Goal: Transaction & Acquisition: Download file/media

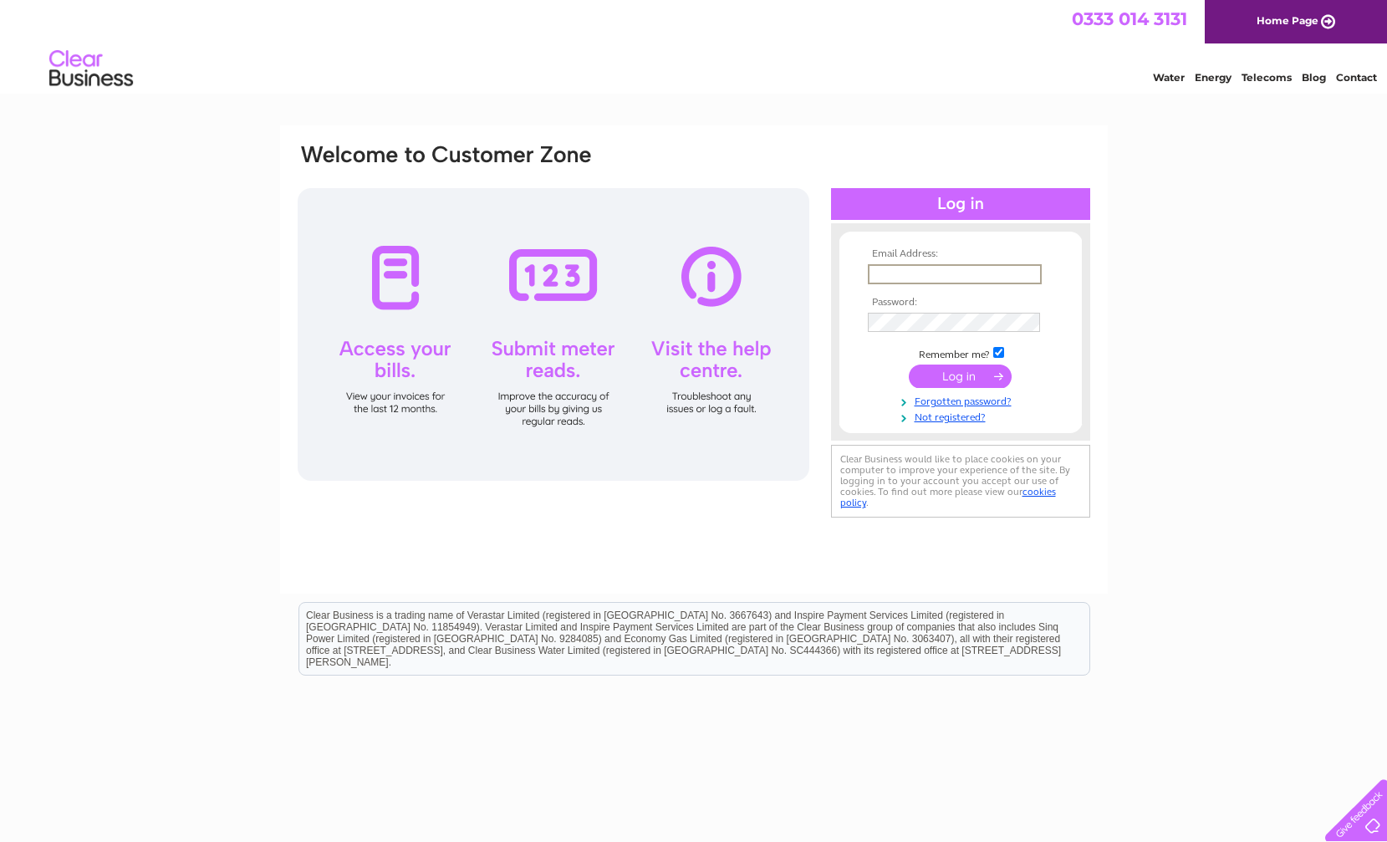
type input "brianequitrader@yahoo.co.uk"
click at [979, 373] on input "submit" at bounding box center [960, 375] width 103 height 23
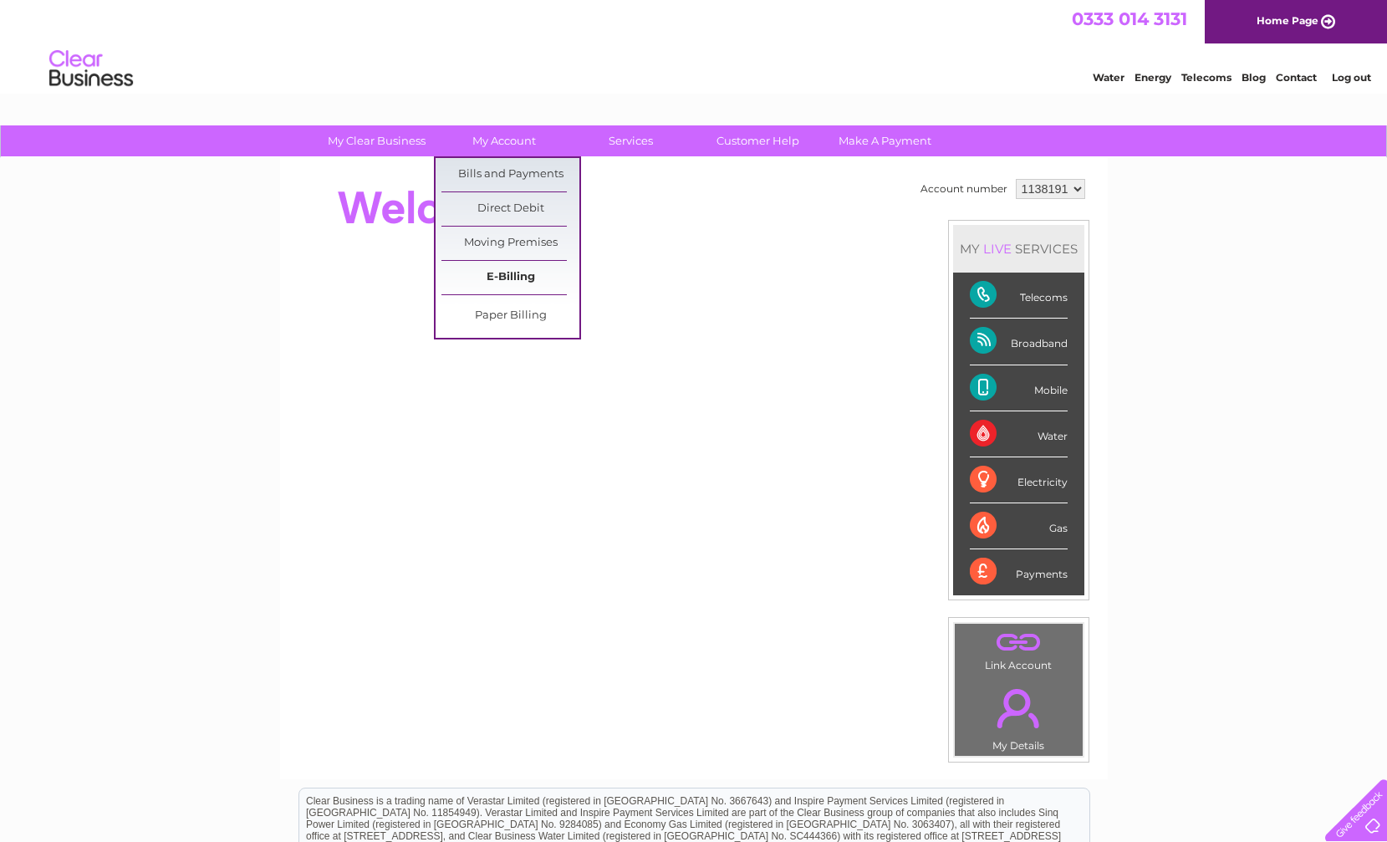
click at [503, 281] on link "E-Billing" at bounding box center [510, 277] width 138 height 33
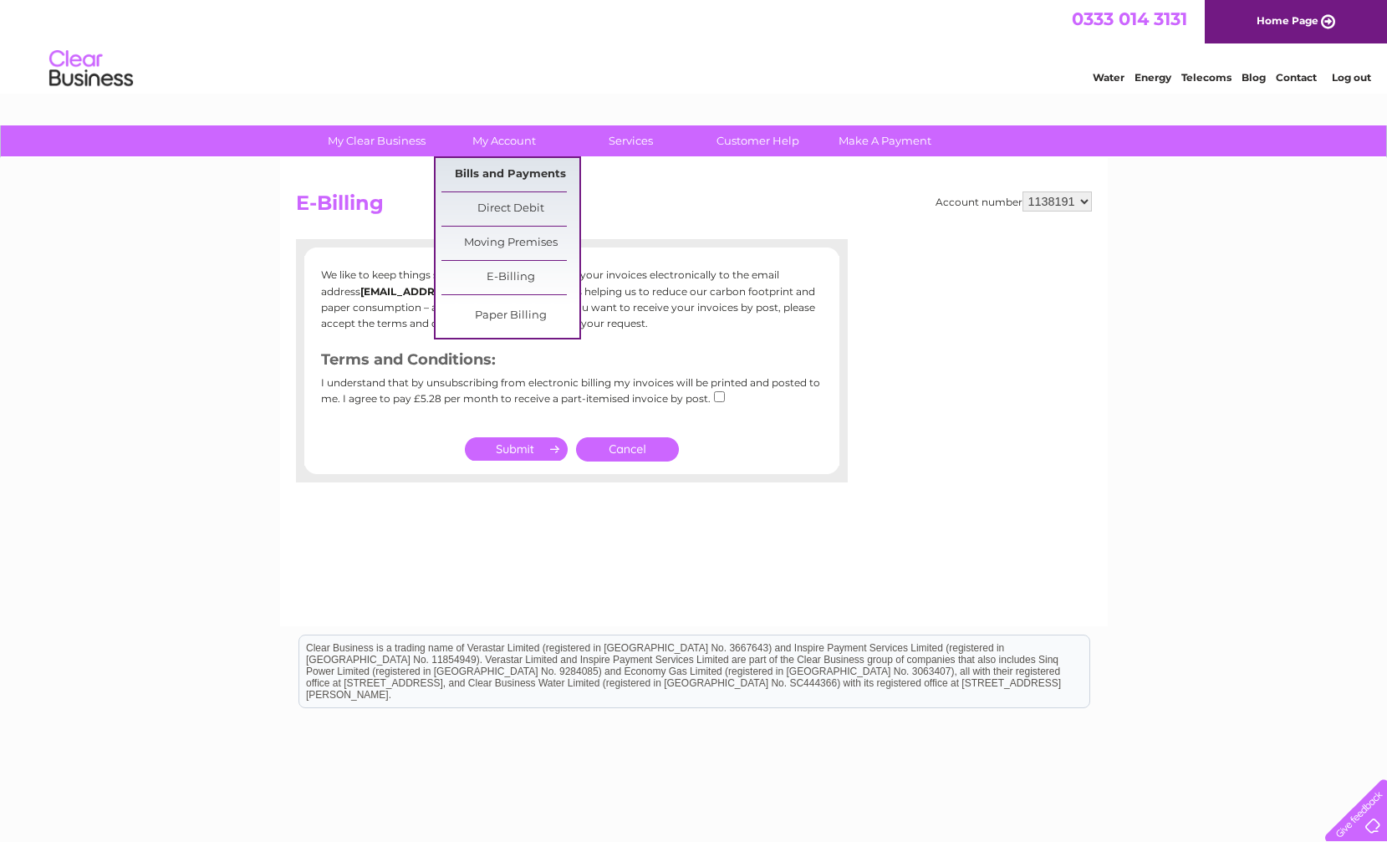
click at [517, 166] on link "Bills and Payments" at bounding box center [510, 174] width 138 height 33
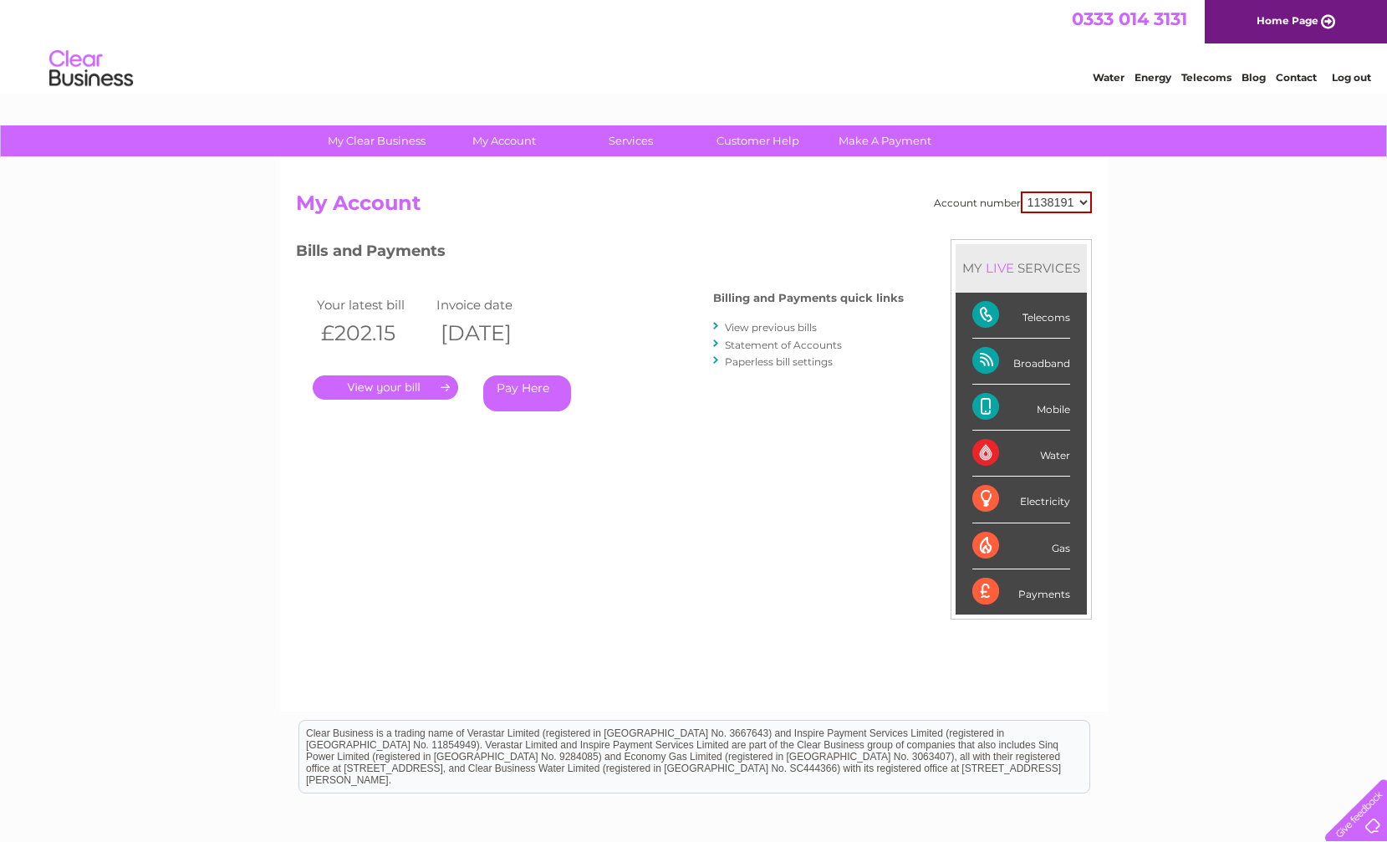
click at [413, 386] on link "." at bounding box center [385, 387] width 145 height 24
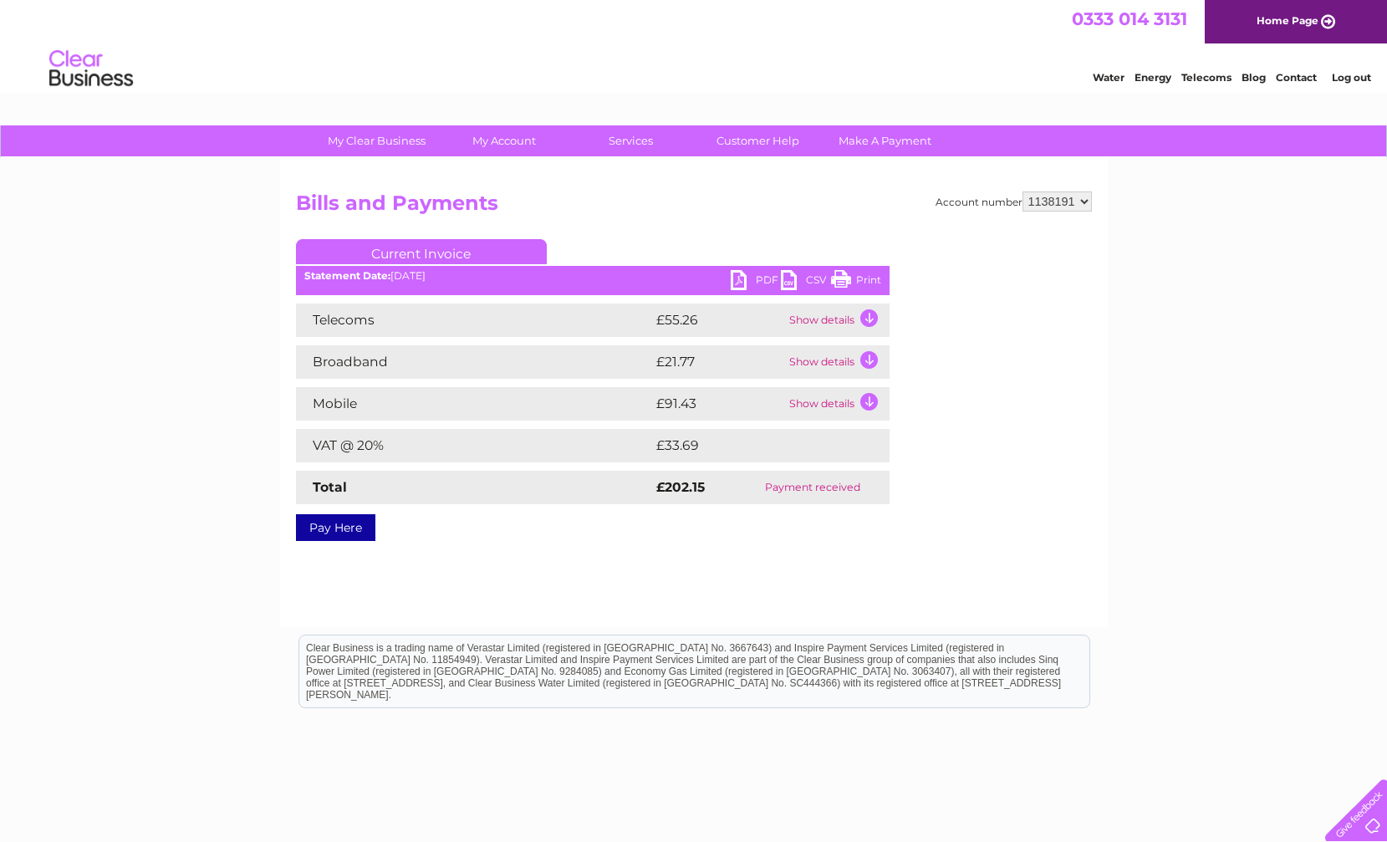
click at [741, 283] on link "PDF" at bounding box center [756, 282] width 50 height 24
click at [859, 282] on link "Print" at bounding box center [856, 282] width 50 height 24
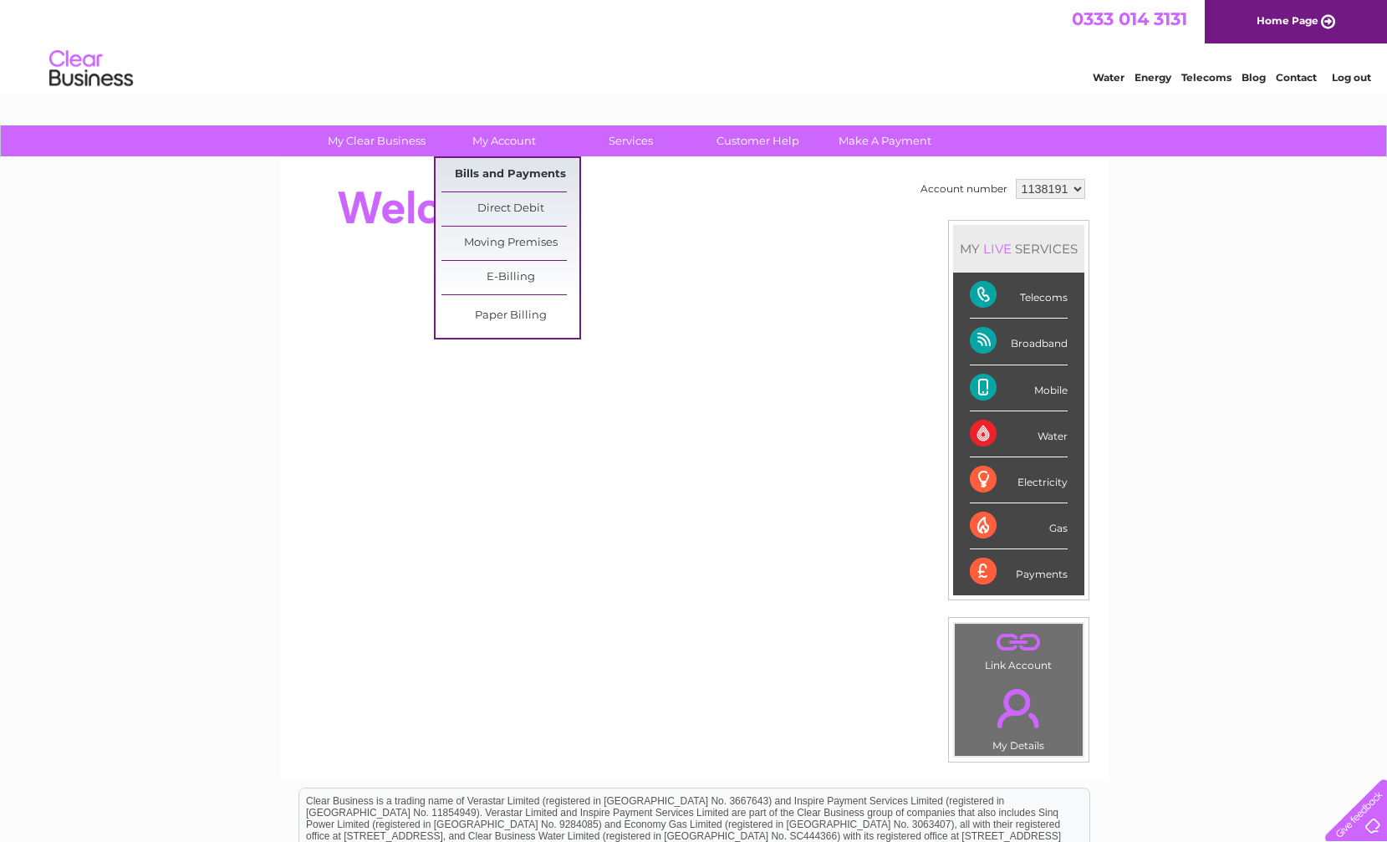
click at [506, 163] on link "Bills and Payments" at bounding box center [510, 174] width 138 height 33
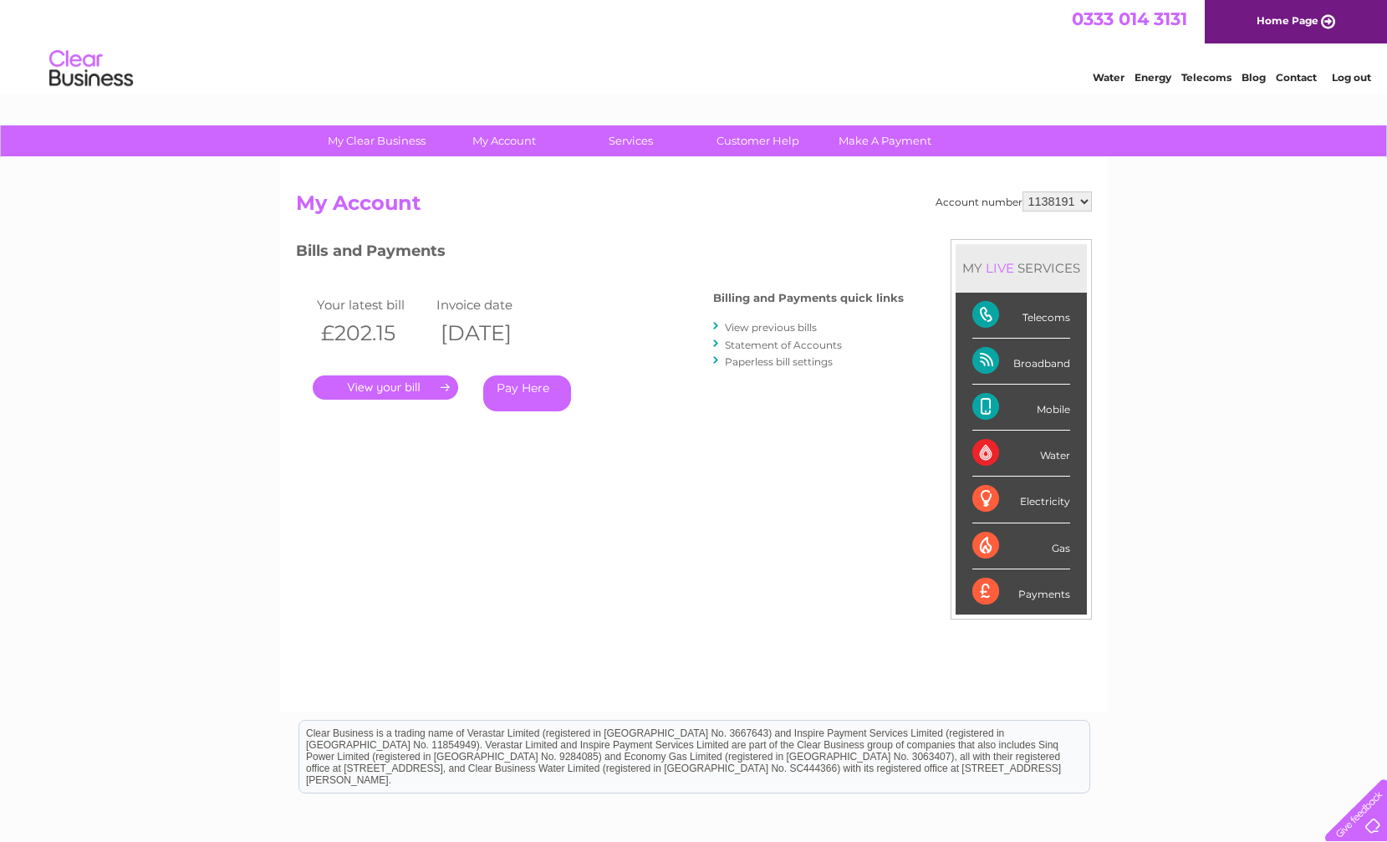
click at [781, 329] on link "View previous bills" at bounding box center [771, 327] width 92 height 13
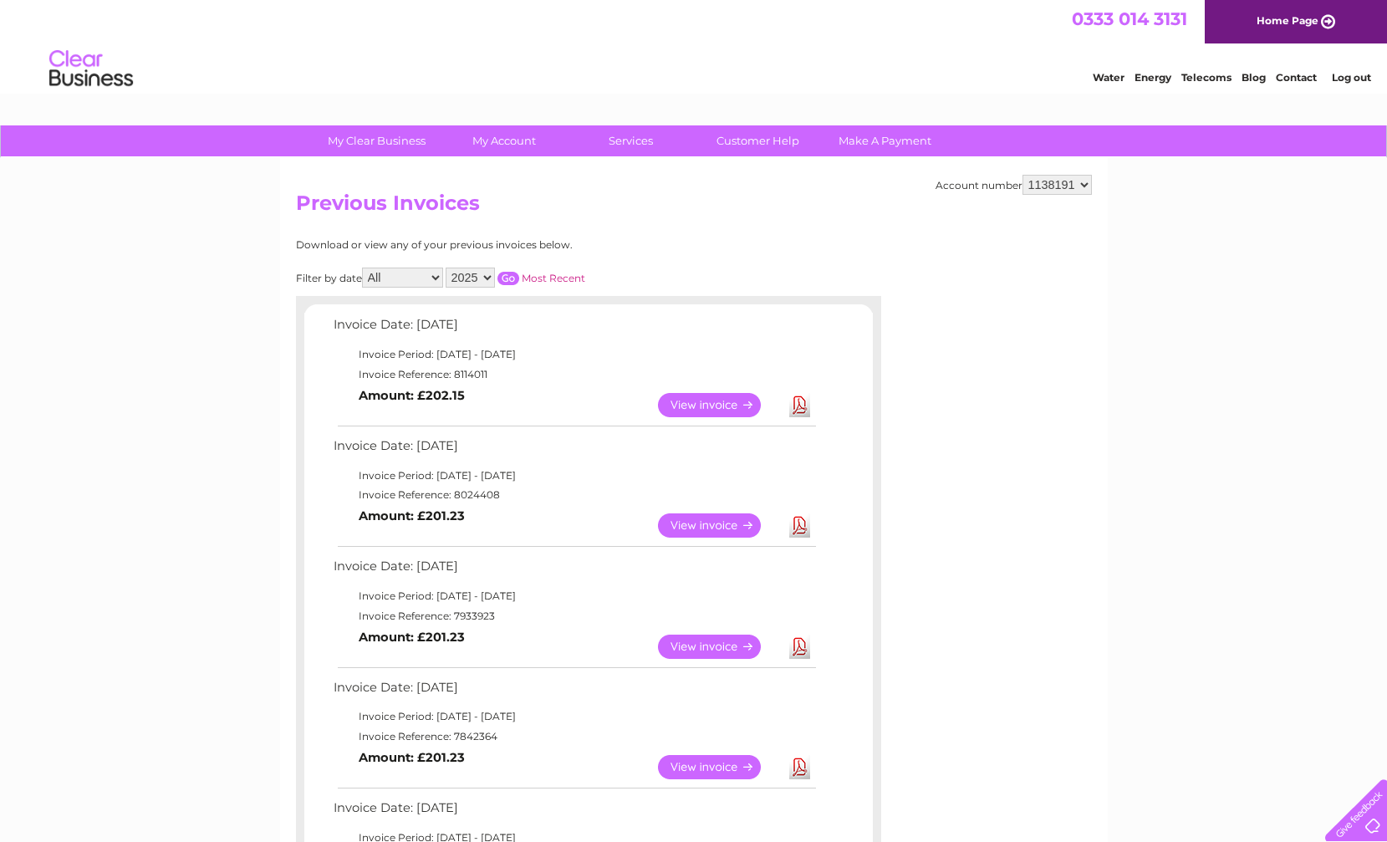
click at [797, 520] on link "Download" at bounding box center [799, 525] width 21 height 24
